Goal: Information Seeking & Learning: Learn about a topic

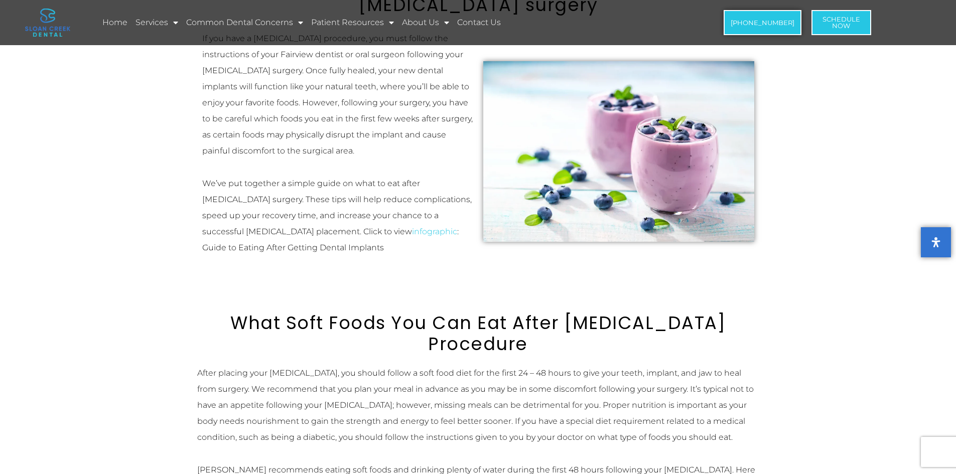
scroll to position [301, 0]
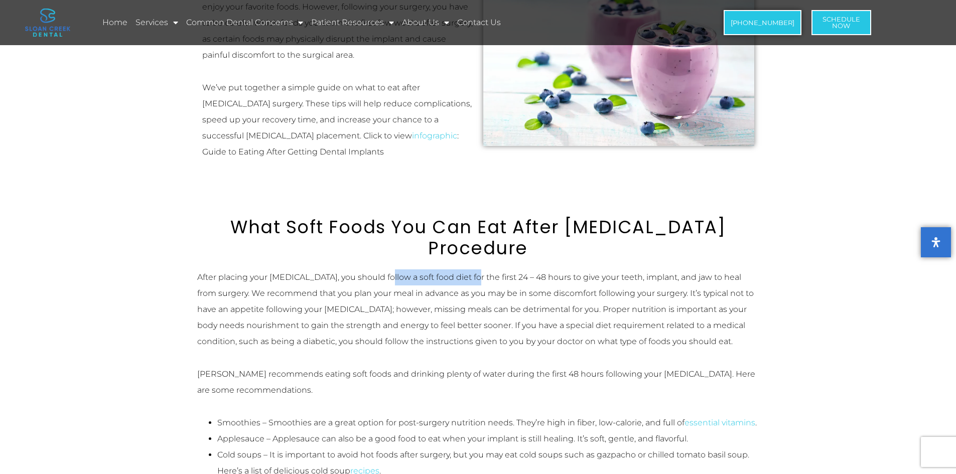
drag, startPoint x: 467, startPoint y: 266, endPoint x: 350, endPoint y: 263, distance: 116.9
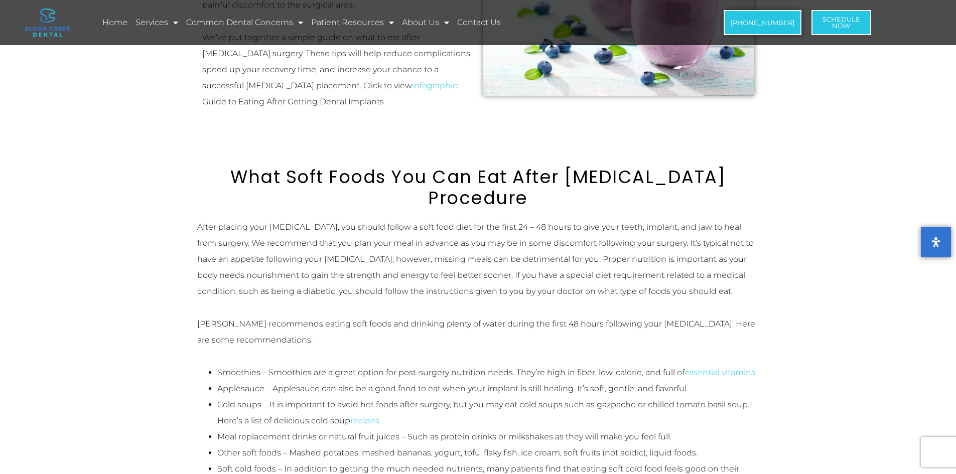
scroll to position [401, 0]
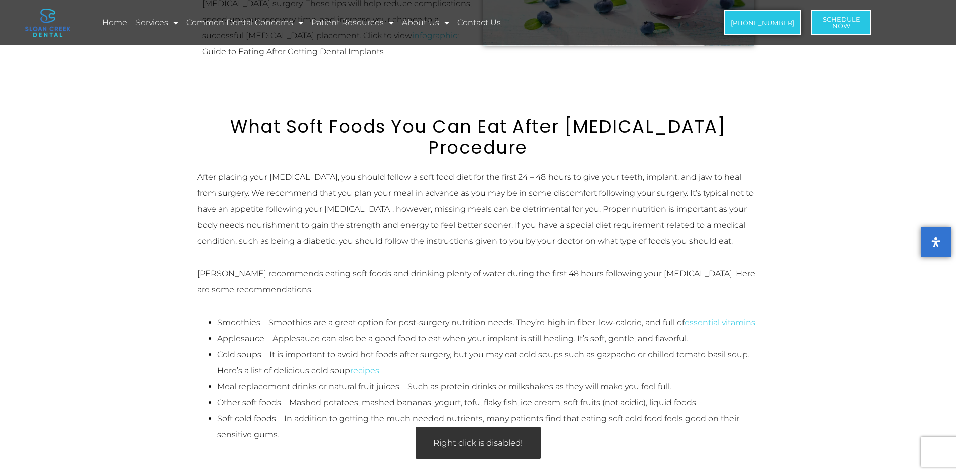
click at [342, 282] on p "[PERSON_NAME] recommends eating soft foods and drinking plenty of water during …" at bounding box center [478, 282] width 562 height 32
click at [339, 276] on p "[PERSON_NAME] recommends eating soft foods and drinking plenty of water during …" at bounding box center [478, 282] width 562 height 32
click at [323, 279] on p "[PERSON_NAME] recommends eating soft foods and drinking plenty of water during …" at bounding box center [478, 282] width 562 height 32
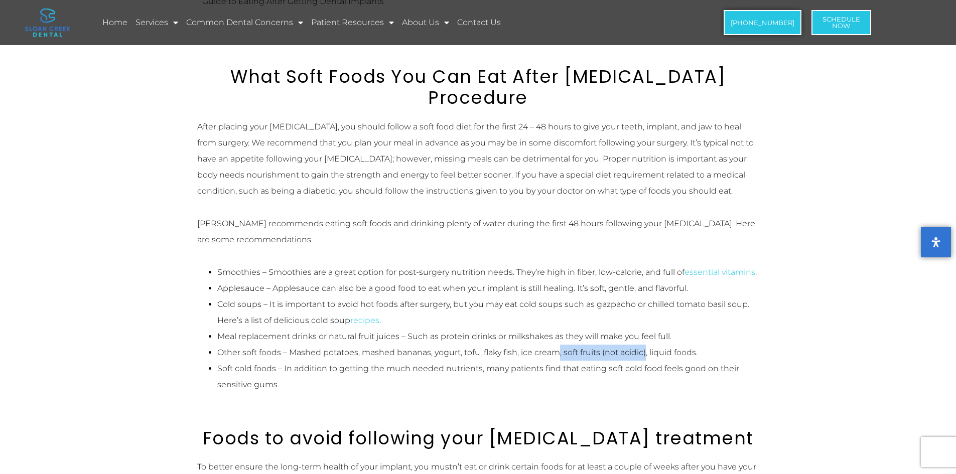
drag, startPoint x: 647, startPoint y: 346, endPoint x: 557, endPoint y: 349, distance: 89.4
click at [557, 349] on span "Other soft foods – Mashed potatoes, mashed bananas, yogurt, tofu, flaky fish, i…" at bounding box center [457, 353] width 480 height 10
drag, startPoint x: 562, startPoint y: 349, endPoint x: 638, endPoint y: 347, distance: 76.8
click at [638, 348] on span "Other soft foods – Mashed potatoes, mashed bananas, yogurt, tofu, flaky fish, i…" at bounding box center [457, 353] width 480 height 10
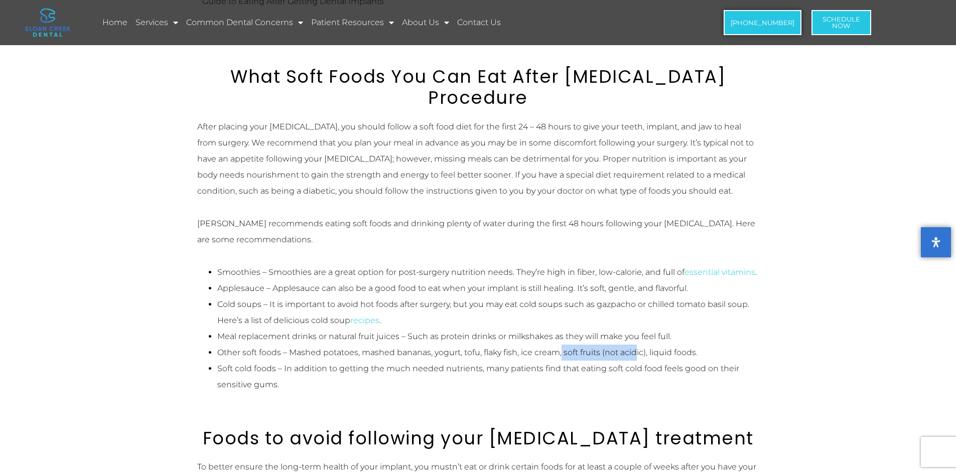
click at [638, 348] on span "Other soft foods – Mashed potatoes, mashed bananas, yogurt, tofu, flaky fish, i…" at bounding box center [457, 353] width 480 height 10
drag, startPoint x: 653, startPoint y: 345, endPoint x: 564, endPoint y: 349, distance: 89.9
click at [564, 349] on span "Other soft foods – Mashed potatoes, mashed bananas, yogurt, tofu, flaky fish, i…" at bounding box center [457, 353] width 480 height 10
drag, startPoint x: 564, startPoint y: 349, endPoint x: 639, endPoint y: 346, distance: 75.3
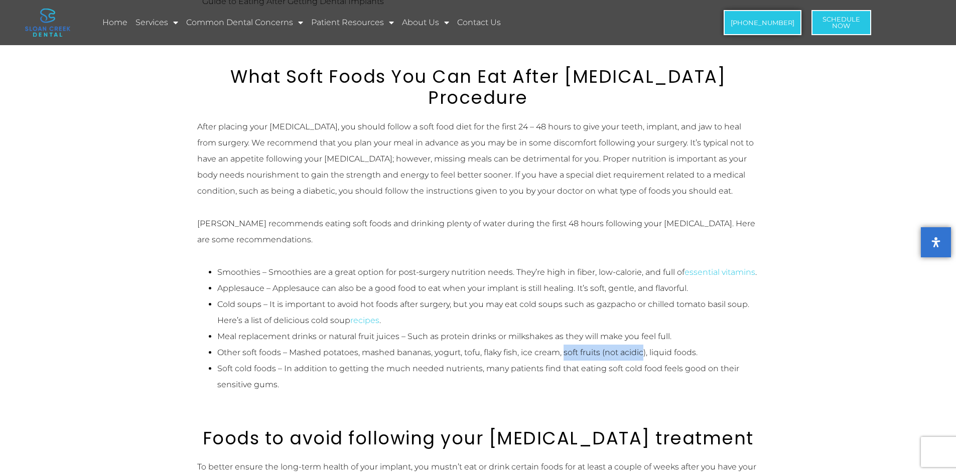
click at [639, 348] on span "Other soft foods – Mashed potatoes, mashed bananas, yogurt, tofu, flaky fish, i…" at bounding box center [457, 353] width 480 height 10
drag, startPoint x: 646, startPoint y: 345, endPoint x: 561, endPoint y: 346, distance: 85.8
click at [561, 348] on span "Other soft foods – Mashed potatoes, mashed bananas, yogurt, tofu, flaky fish, i…" at bounding box center [457, 353] width 480 height 10
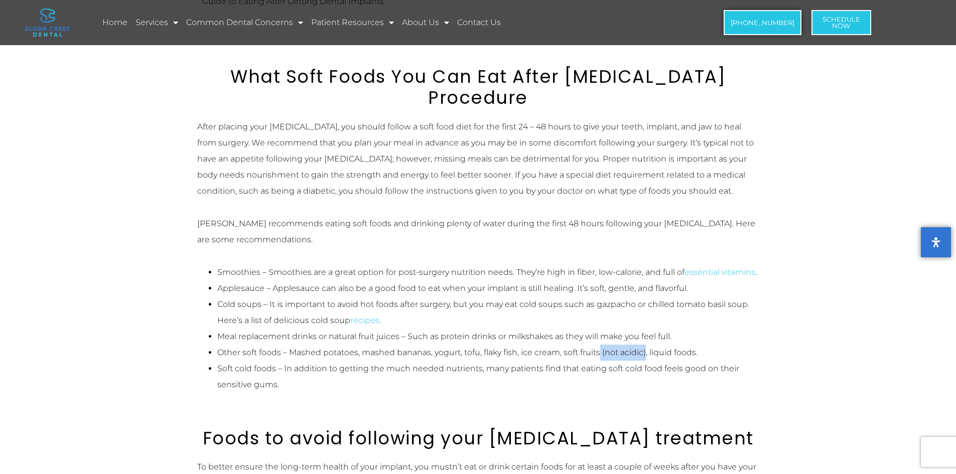
drag, startPoint x: 647, startPoint y: 352, endPoint x: 601, endPoint y: 352, distance: 46.2
click at [601, 352] on span "Other soft foods – Mashed potatoes, mashed bananas, yogurt, tofu, flaky fish, i…" at bounding box center [457, 353] width 480 height 10
drag, startPoint x: 559, startPoint y: 353, endPoint x: 636, endPoint y: 345, distance: 77.7
click at [636, 345] on li "Other soft foods – Mashed potatoes, mashed bananas, yogurt, tofu, flaky fish, i…" at bounding box center [488, 353] width 542 height 16
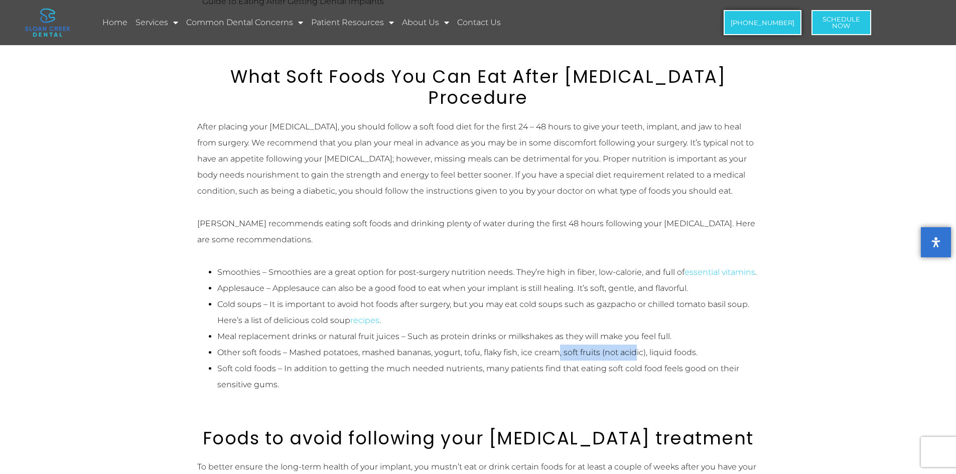
click at [636, 348] on span "Other soft foods – Mashed potatoes, mashed bananas, yogurt, tofu, flaky fish, i…" at bounding box center [457, 353] width 480 height 10
drag, startPoint x: 648, startPoint y: 343, endPoint x: 558, endPoint y: 346, distance: 89.4
click at [558, 348] on span "Other soft foods – Mashed potatoes, mashed bananas, yogurt, tofu, flaky fish, i…" at bounding box center [457, 353] width 480 height 10
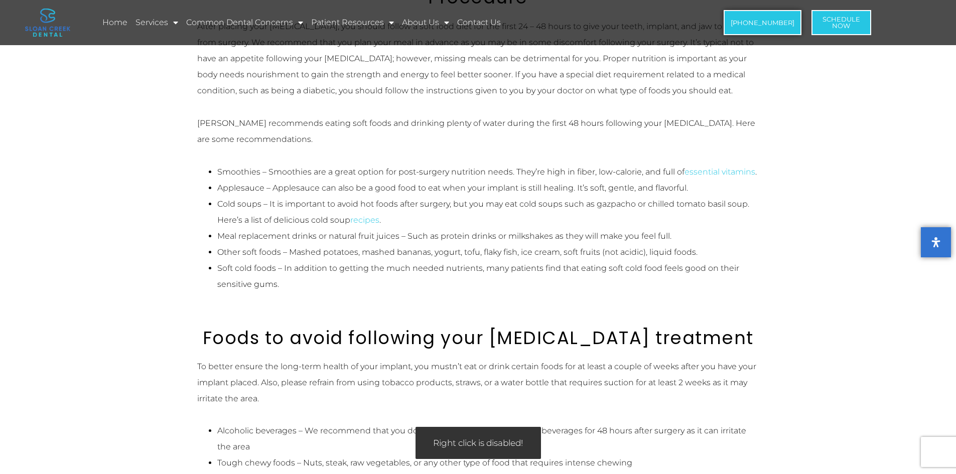
click at [385, 315] on div "Foods to avoid following your [MEDICAL_DATA] treatment" at bounding box center [478, 326] width 562 height 46
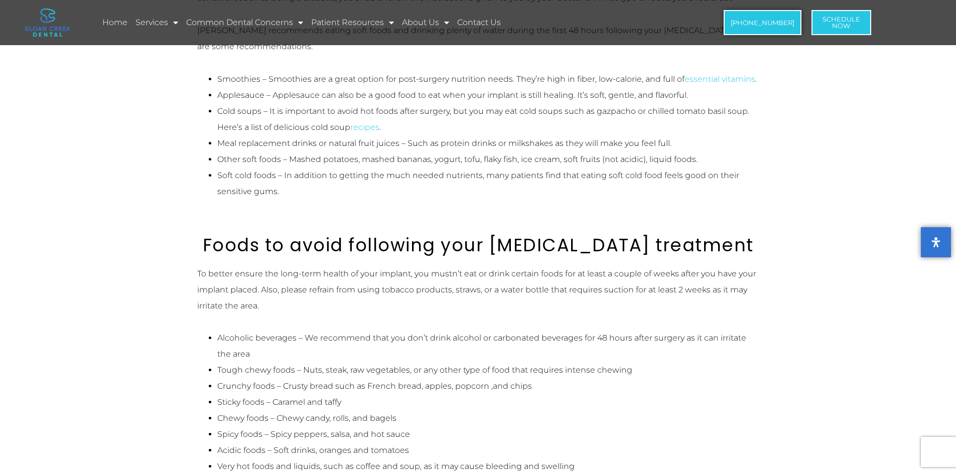
scroll to position [652, 0]
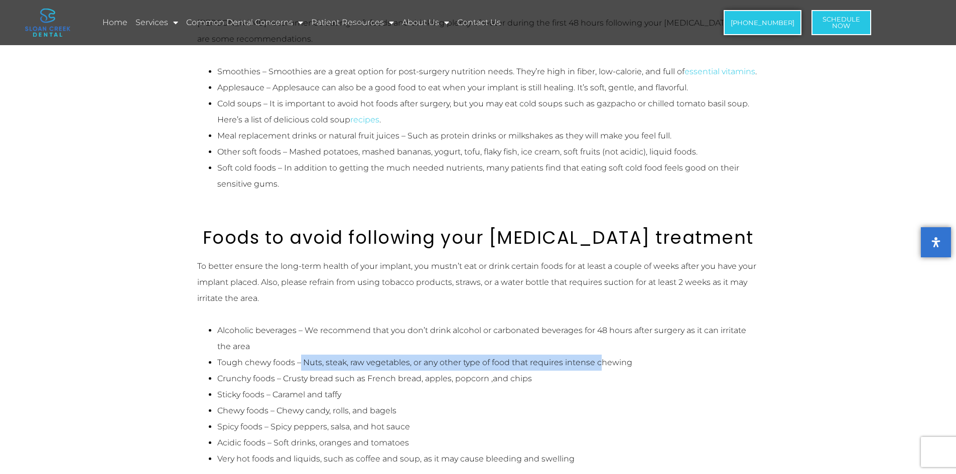
drag, startPoint x: 300, startPoint y: 357, endPoint x: 602, endPoint y: 350, distance: 301.7
click at [602, 355] on li "Tough chewy foods – Nuts, steak, raw vegetables, or any other type of food that…" at bounding box center [488, 363] width 542 height 16
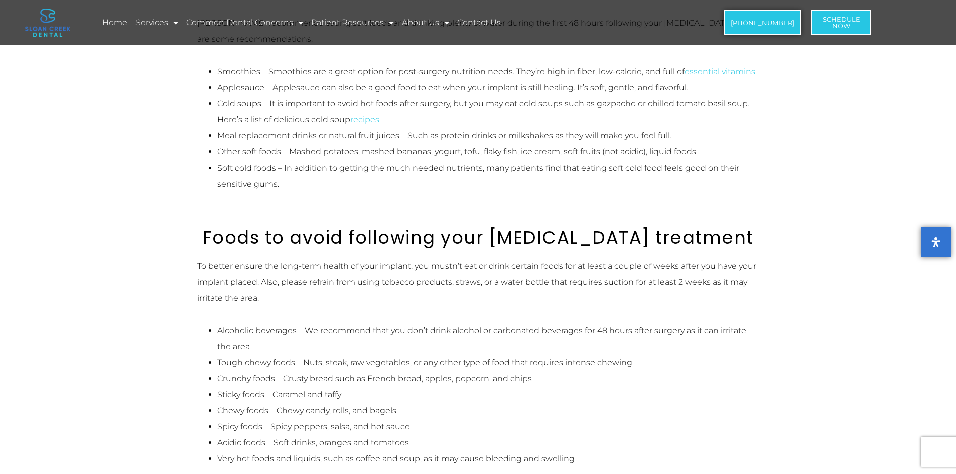
scroll to position [703, 0]
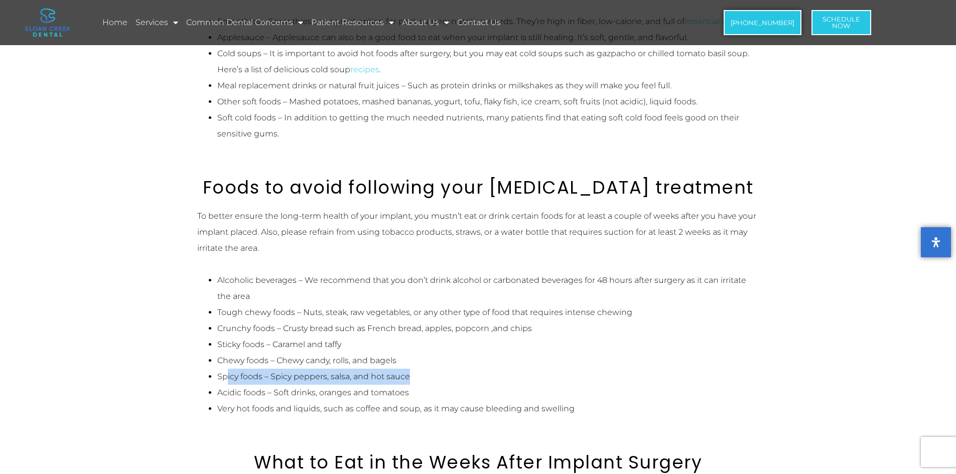
drag, startPoint x: 410, startPoint y: 371, endPoint x: 226, endPoint y: 375, distance: 184.2
click at [226, 375] on li "Spicy foods – Spicy peppers, salsa, and hot sauce" at bounding box center [488, 377] width 542 height 16
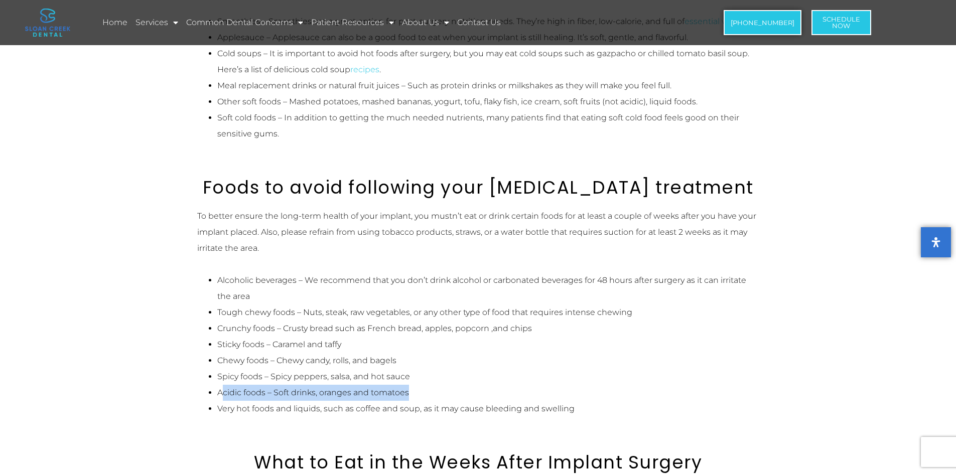
drag, startPoint x: 415, startPoint y: 390, endPoint x: 223, endPoint y: 390, distance: 192.7
click at [223, 390] on li "Acidic foods – Soft drinks, oranges and tomatoes" at bounding box center [488, 393] width 542 height 16
drag, startPoint x: 216, startPoint y: 384, endPoint x: 395, endPoint y: 377, distance: 179.3
click at [395, 377] on ul "Alcoholic beverages – We recommend that you don’t drink alcohol or carbonated b…" at bounding box center [478, 344] width 562 height 145
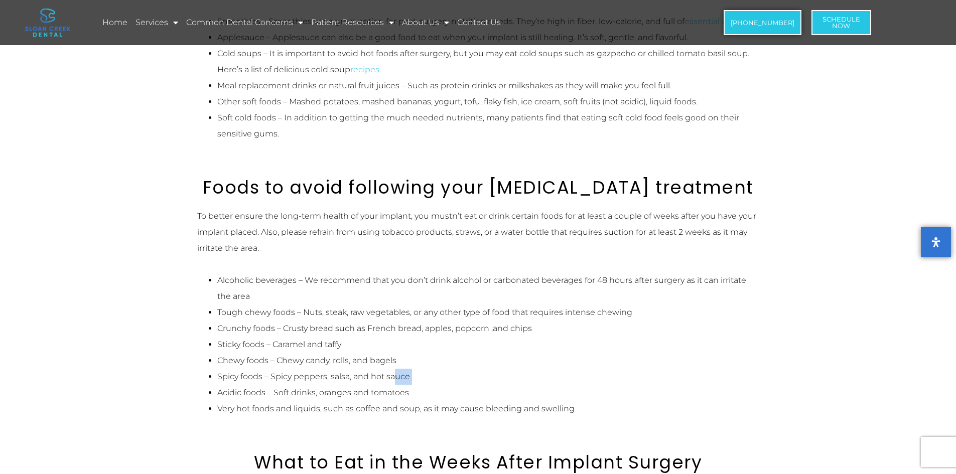
click at [395, 377] on li "Spicy foods – Spicy peppers, salsa, and hot sauce" at bounding box center [488, 377] width 542 height 16
drag, startPoint x: 408, startPoint y: 391, endPoint x: 220, endPoint y: 388, distance: 188.2
click at [220, 388] on li "Acidic foods – Soft drinks, oranges and tomatoes" at bounding box center [488, 393] width 542 height 16
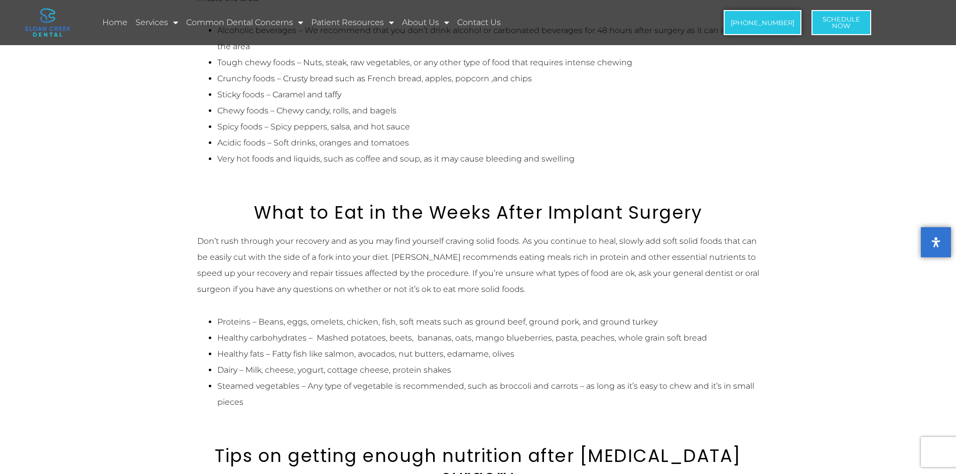
scroll to position [953, 0]
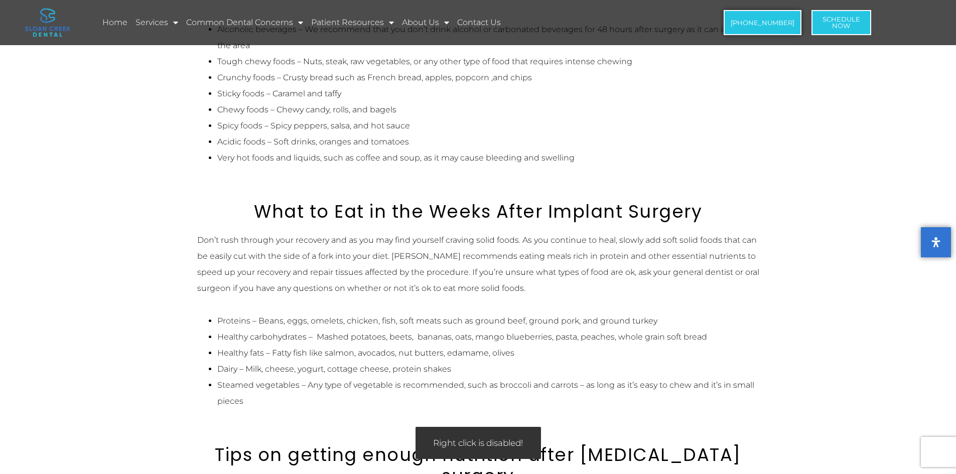
drag, startPoint x: 226, startPoint y: 371, endPoint x: 238, endPoint y: 368, distance: 12.5
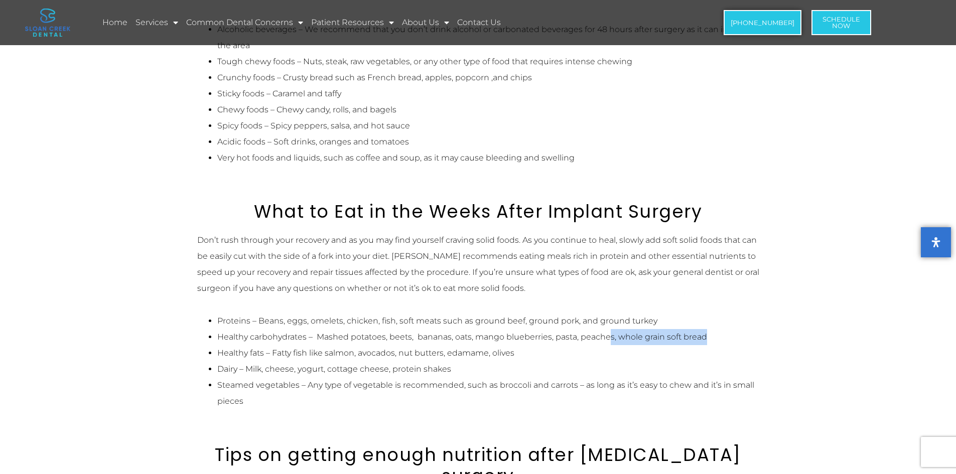
drag, startPoint x: 676, startPoint y: 334, endPoint x: 607, endPoint y: 337, distance: 69.8
click at [607, 337] on li "Healthy carbohydrates – Mashed potatoes, beets, bananas, oats, mango blueberrie…" at bounding box center [488, 337] width 542 height 16
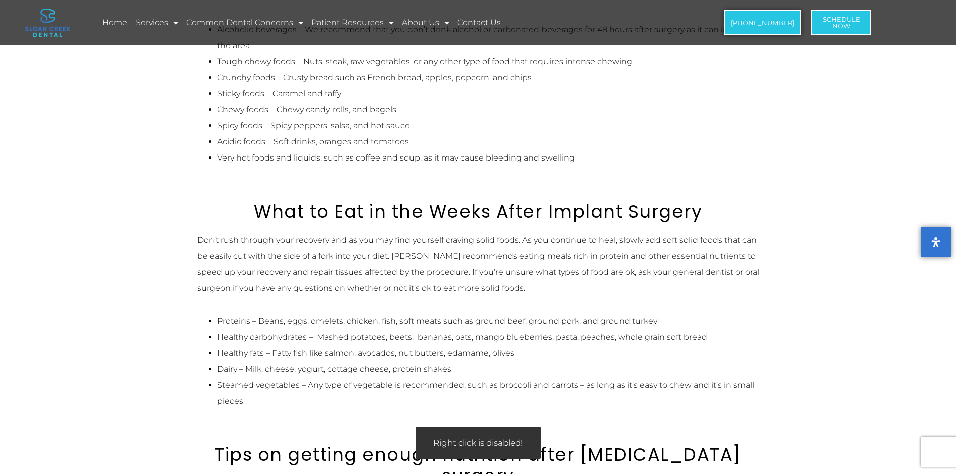
click at [489, 345] on li "Healthy fats – Fatty fish like salmon, avocados, nut butters, edamame, olives" at bounding box center [488, 353] width 542 height 16
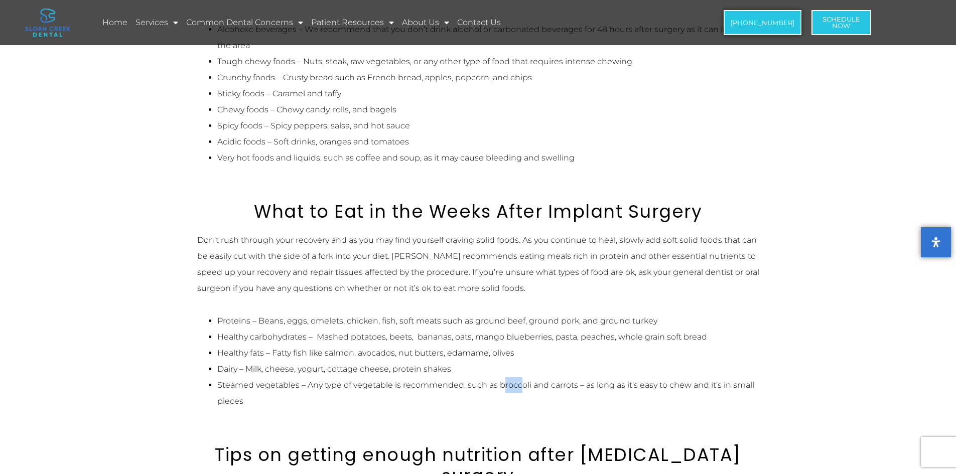
drag, startPoint x: 520, startPoint y: 380, endPoint x: 503, endPoint y: 379, distance: 16.6
click at [503, 379] on li "Steamed vegetables – Any type of vegetable is recommended, such as broccoli and…" at bounding box center [488, 393] width 542 height 32
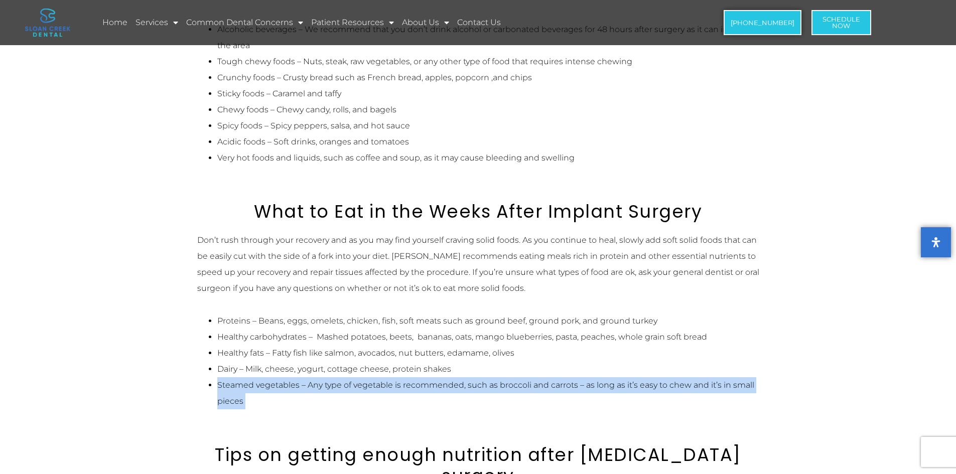
click at [503, 379] on li "Steamed vegetables – Any type of vegetable is recommended, such as broccoli and…" at bounding box center [488, 393] width 542 height 32
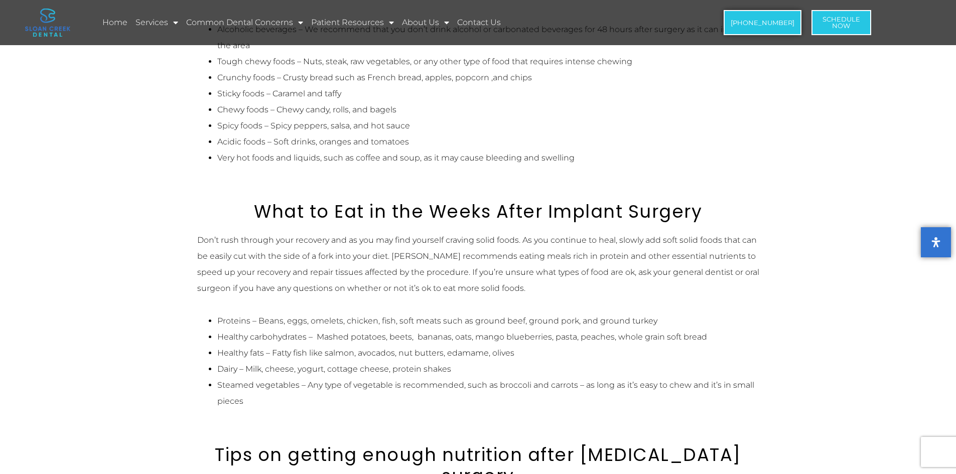
click at [531, 361] on li "Dairy – Milk, cheese, yogurt, cottage cheese, protein shakes" at bounding box center [488, 369] width 542 height 16
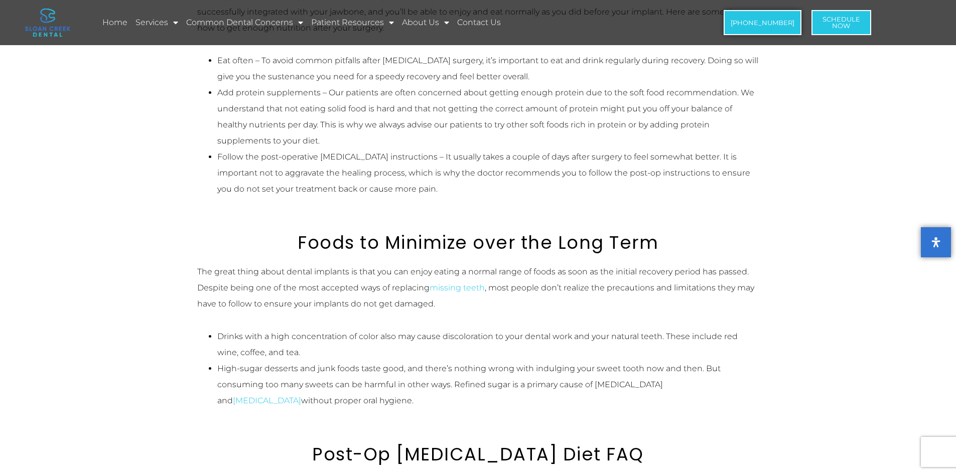
scroll to position [1455, 0]
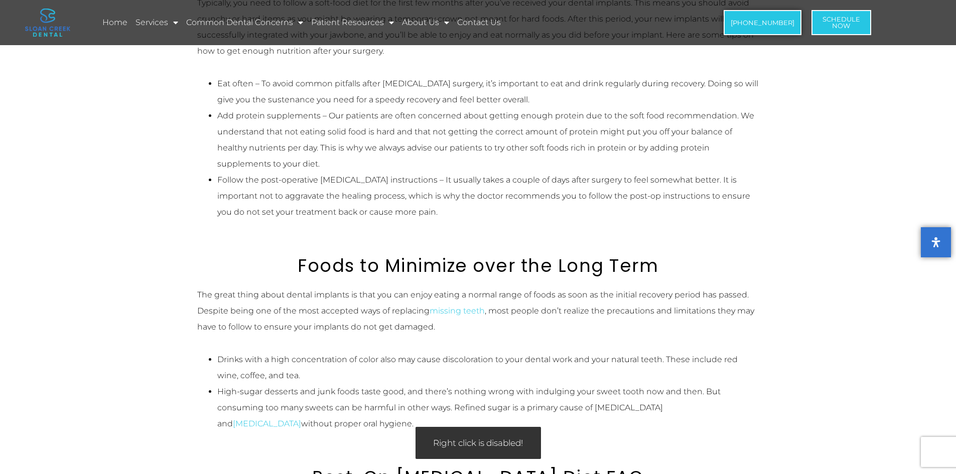
click at [473, 354] on li "Drinks with a high concentration of color also may cause discoloration to your …" at bounding box center [488, 368] width 542 height 32
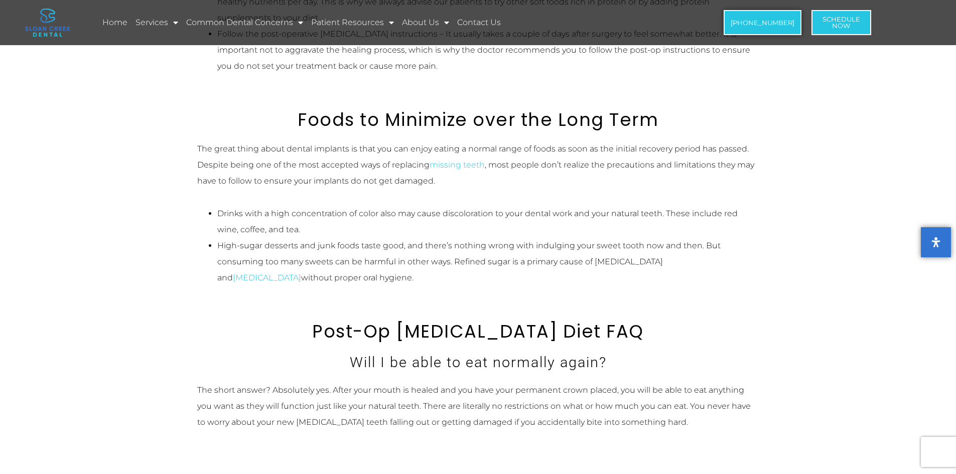
scroll to position [1606, 0]
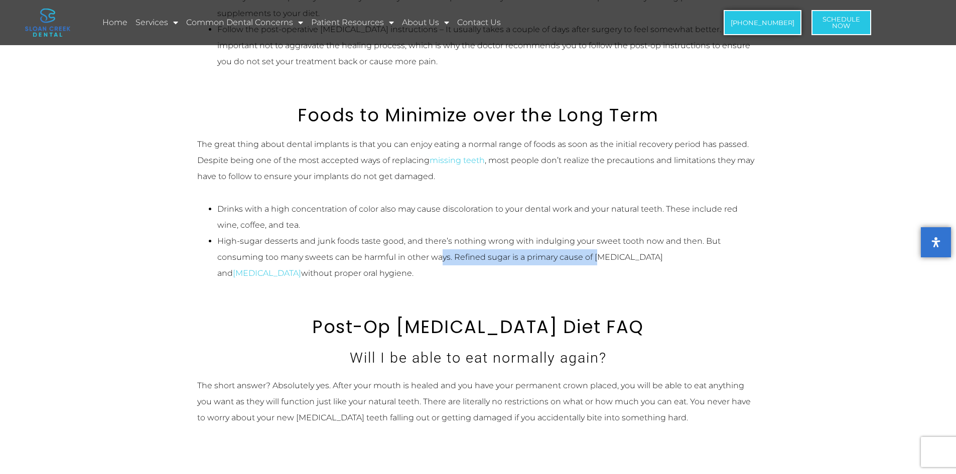
drag, startPoint x: 593, startPoint y: 260, endPoint x: 440, endPoint y: 252, distance: 153.8
click at [440, 252] on li "High-sugar desserts and junk foods taste good, and there’s nothing wrong with i…" at bounding box center [488, 257] width 542 height 48
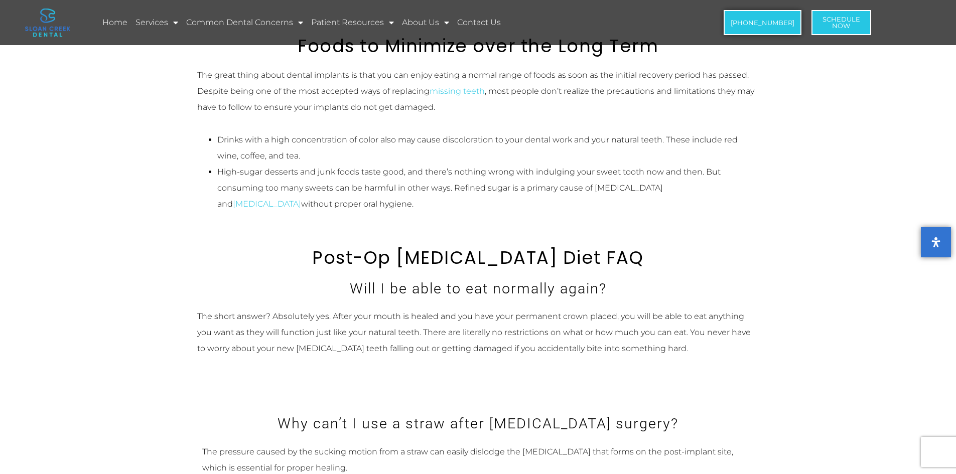
scroll to position [1706, 0]
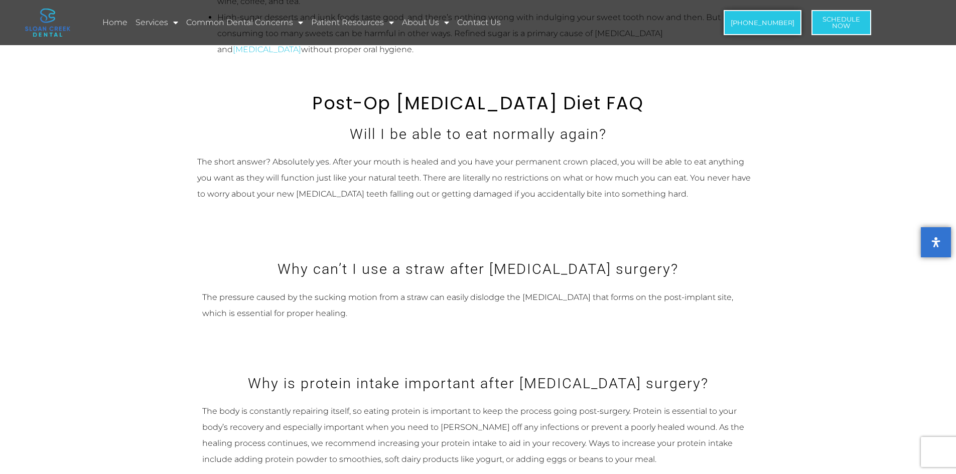
scroll to position [1806, 0]
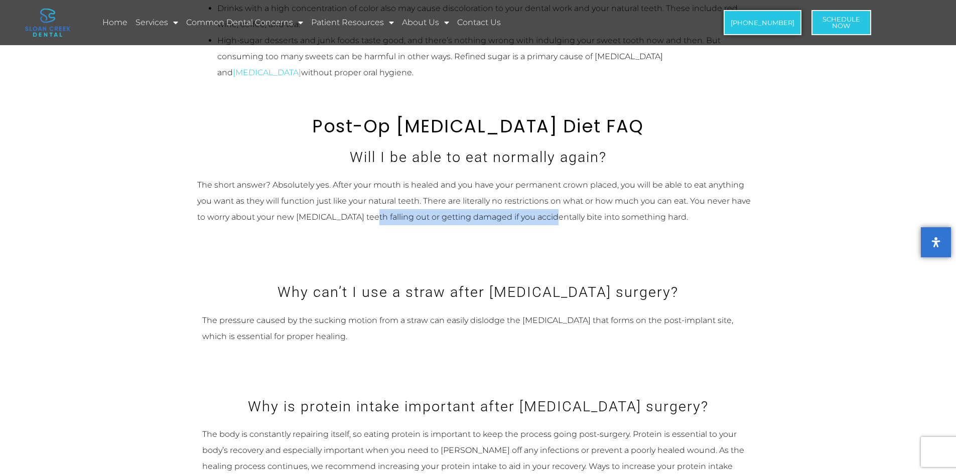
drag, startPoint x: 358, startPoint y: 219, endPoint x: 541, endPoint y: 215, distance: 183.2
click at [541, 215] on p "The short answer? Absolutely yes. After your mouth is healed and you have your …" at bounding box center [478, 201] width 562 height 48
drag, startPoint x: 598, startPoint y: 219, endPoint x: 253, endPoint y: 215, distance: 345.3
click at [253, 215] on p "The short answer? Absolutely yes. After your mouth is healed and you have your …" at bounding box center [478, 201] width 562 height 48
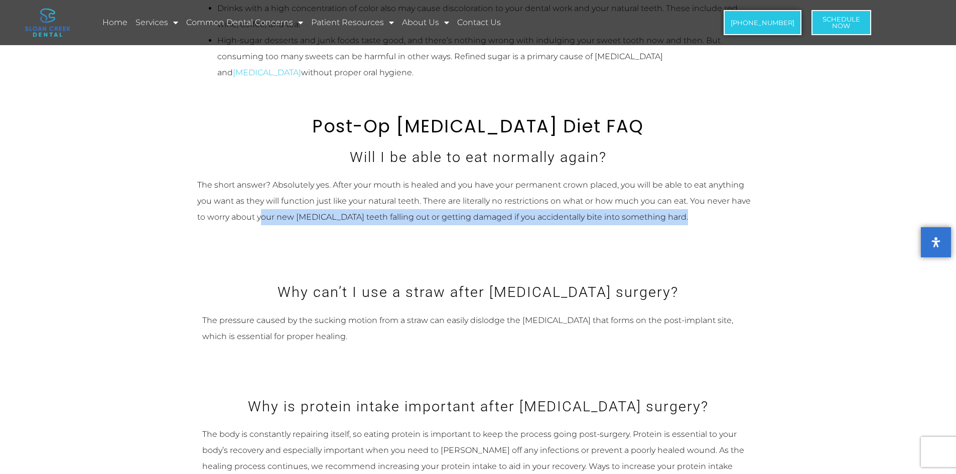
click at [253, 215] on p "The short answer? Absolutely yes. After your mouth is healed and you have your …" at bounding box center [478, 201] width 562 height 48
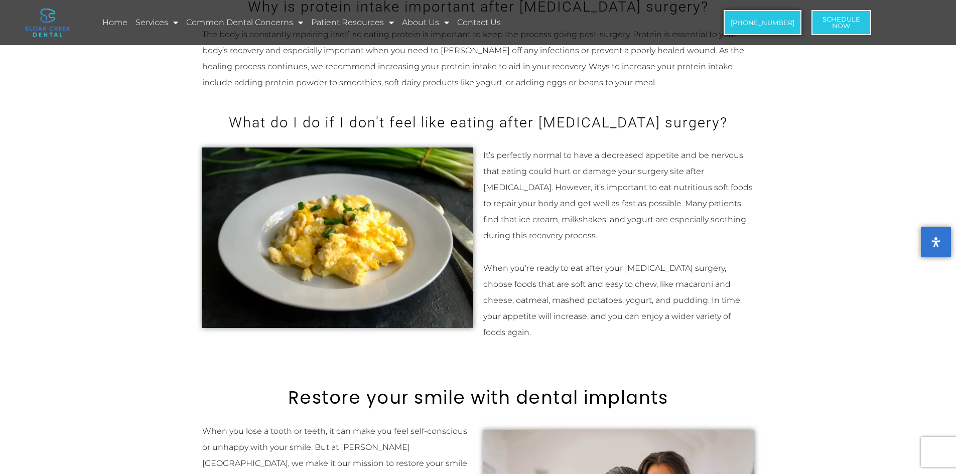
scroll to position [2208, 0]
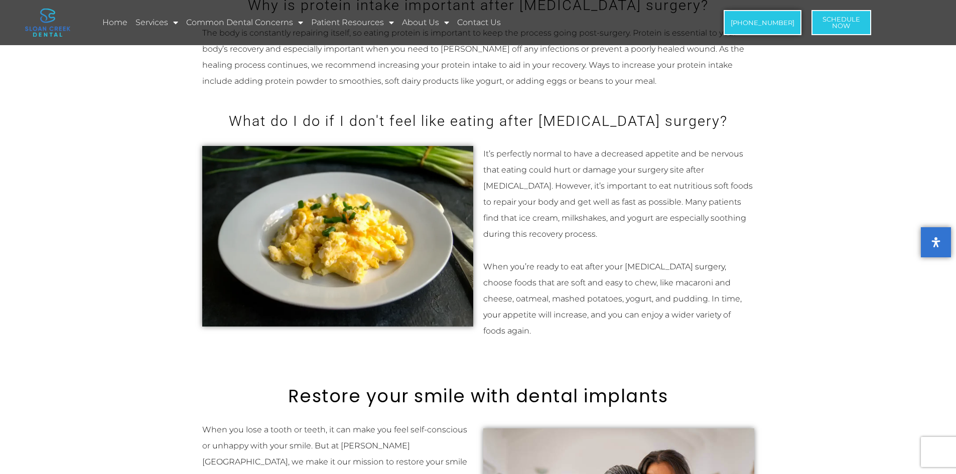
drag, startPoint x: 189, startPoint y: 231, endPoint x: 577, endPoint y: 232, distance: 387.9
click at [546, 222] on p "It’s perfectly normal to have a decreased appetite and be nervous that eating c…" at bounding box center [618, 194] width 271 height 96
drag, startPoint x: 516, startPoint y: 212, endPoint x: 490, endPoint y: 213, distance: 26.1
click at [490, 213] on p "It’s perfectly normal to have a decreased appetite and be nervous that eating c…" at bounding box center [618, 194] width 271 height 96
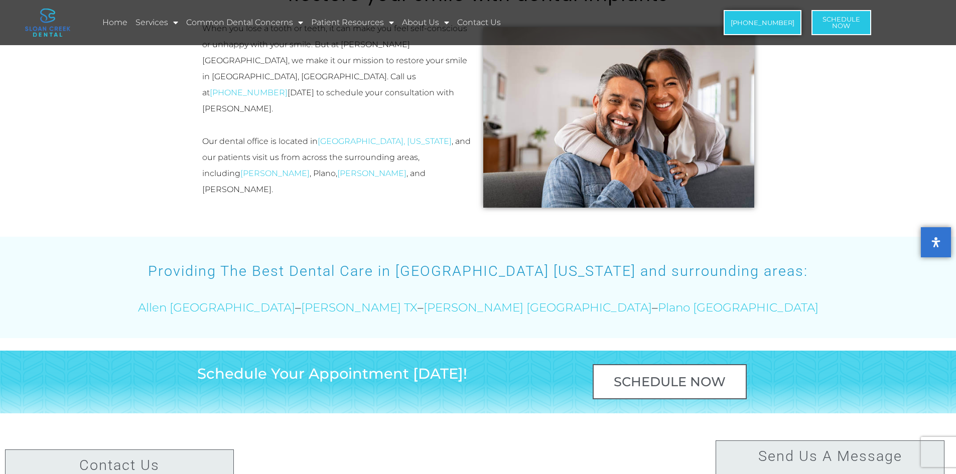
scroll to position [2887, 0]
